Goal: Contribute content: Submit feedback/report problem

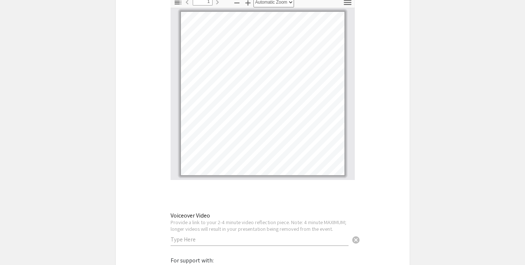
click at [281, 221] on div "Voiceover Video Provide a link to your 2-4 minute video reflection piece. Note:…" at bounding box center [260, 225] width 178 height 41
paste input "[URL][DOMAIN_NAME]"
type input "[URL][DOMAIN_NAME]"
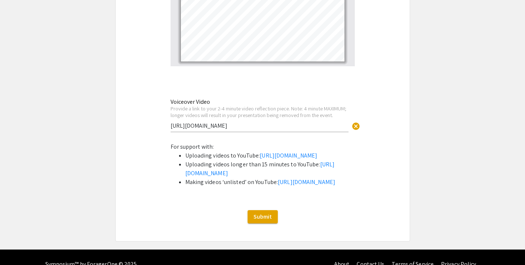
scroll to position [2512, 0]
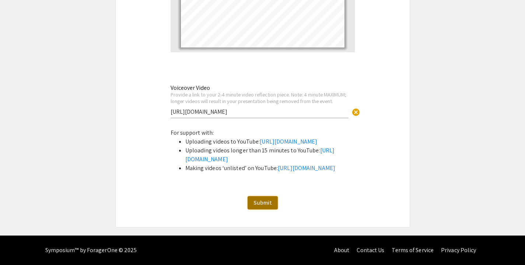
click at [260, 203] on span "Submit" at bounding box center [262, 203] width 18 height 8
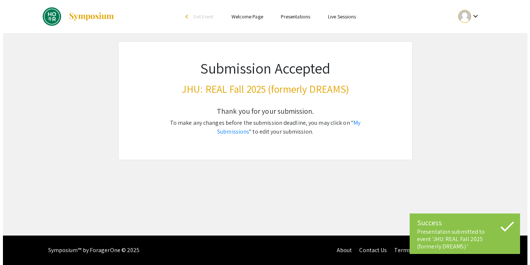
scroll to position [0, 0]
click at [344, 123] on link "My Submissions" at bounding box center [288, 127] width 143 height 17
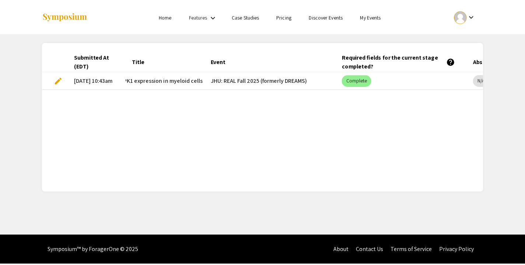
scroll to position [0, 116]
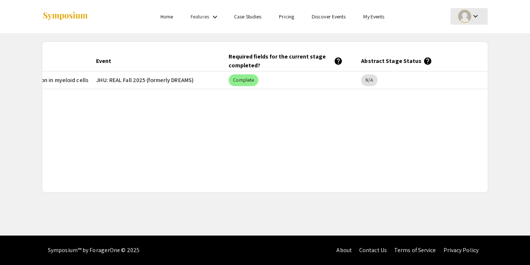
click at [467, 16] on div at bounding box center [465, 16] width 13 height 13
click at [466, 40] on button "My Account" at bounding box center [473, 37] width 45 height 18
